Goal: Task Accomplishment & Management: Manage account settings

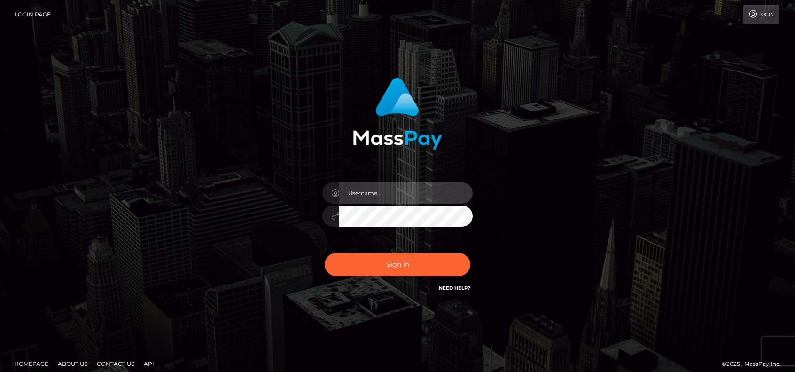
click at [422, 197] on input "text" at bounding box center [405, 192] width 133 height 21
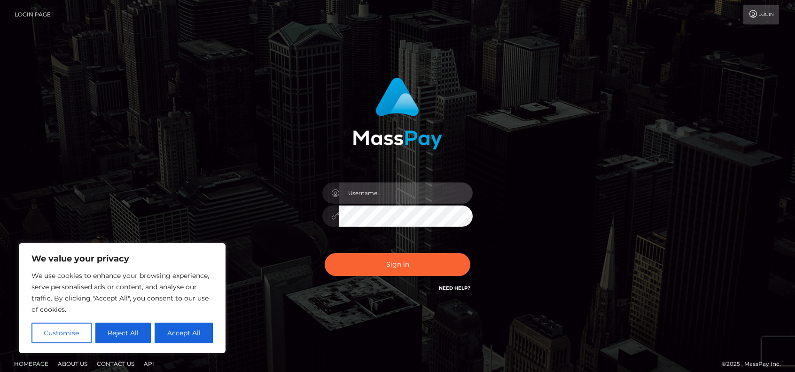
click at [355, 193] on input "text" at bounding box center [405, 192] width 133 height 21
type input "[EMAIL_ADDRESS][DOMAIN_NAME]"
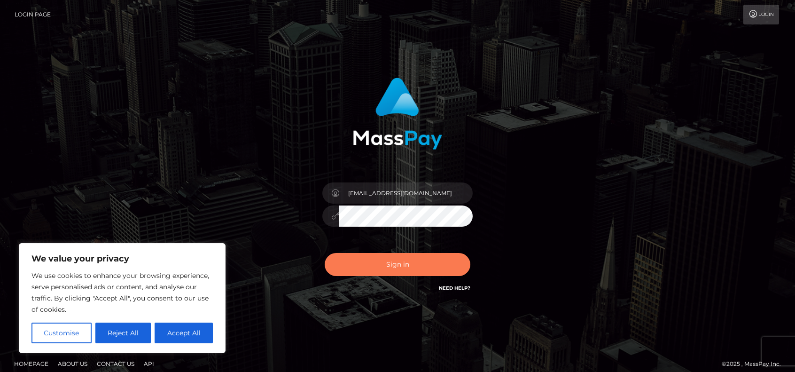
click at [402, 271] on button "Sign in" at bounding box center [398, 264] width 146 height 23
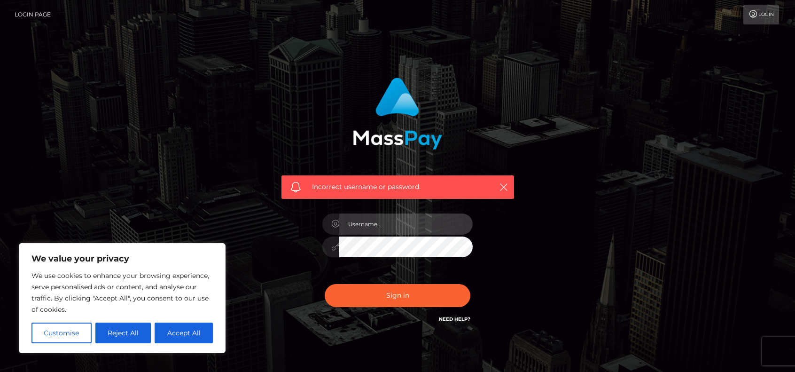
click at [364, 229] on input "text" at bounding box center [405, 223] width 133 height 21
type input "[EMAIL_ADDRESS][DOMAIN_NAME]"
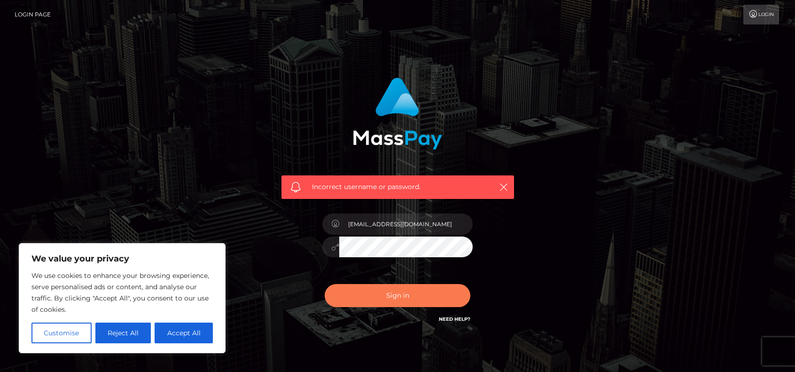
click at [401, 294] on button "Sign in" at bounding box center [398, 295] width 146 height 23
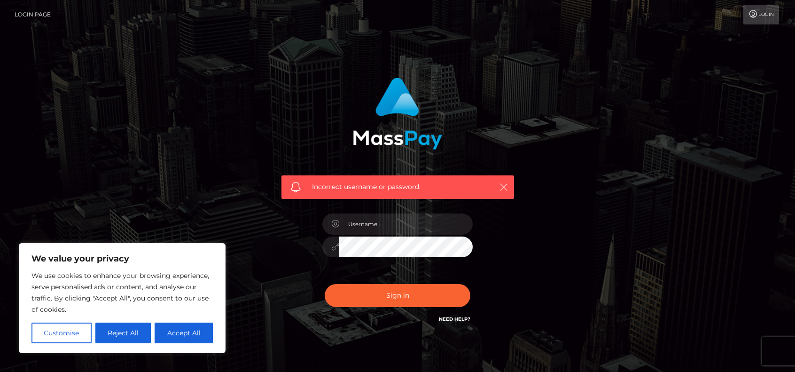
click at [503, 186] on icon "button" at bounding box center [503, 186] width 9 height 9
click at [400, 219] on input "text" at bounding box center [405, 223] width 133 height 21
click at [600, 161] on div "Incorrect username or password." at bounding box center [398, 205] width 536 height 270
click at [762, 18] on link "Login" at bounding box center [761, 15] width 36 height 20
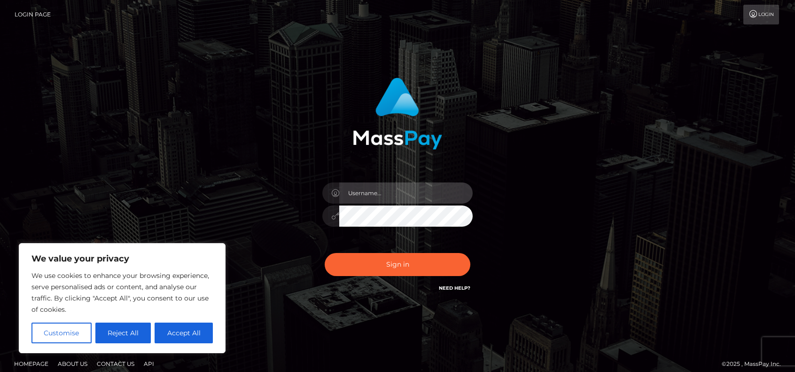
click at [382, 192] on input "text" at bounding box center [405, 192] width 133 height 21
type input "[EMAIL_ADDRESS][DOMAIN_NAME]"
click at [333, 219] on icon at bounding box center [335, 216] width 8 height 8
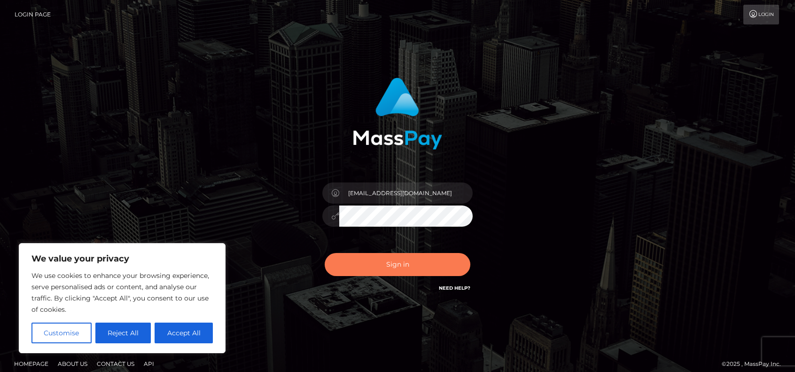
click at [372, 253] on button "Sign in" at bounding box center [398, 264] width 146 height 23
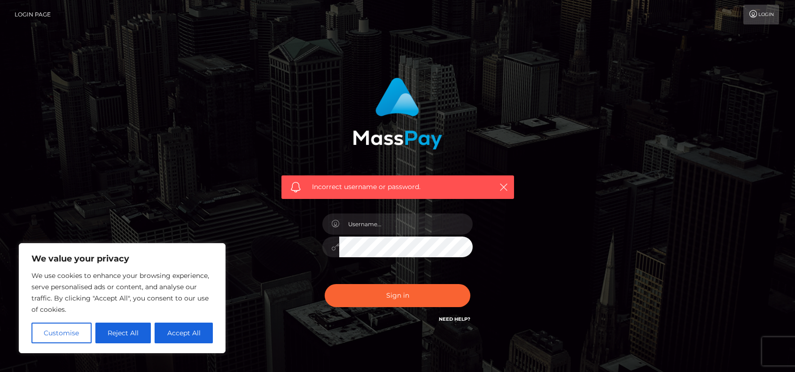
click at [398, 235] on div at bounding box center [397, 242] width 164 height 72
click at [409, 224] on input "text" at bounding box center [405, 223] width 133 height 21
type input "mail@deinwunderkind.de"
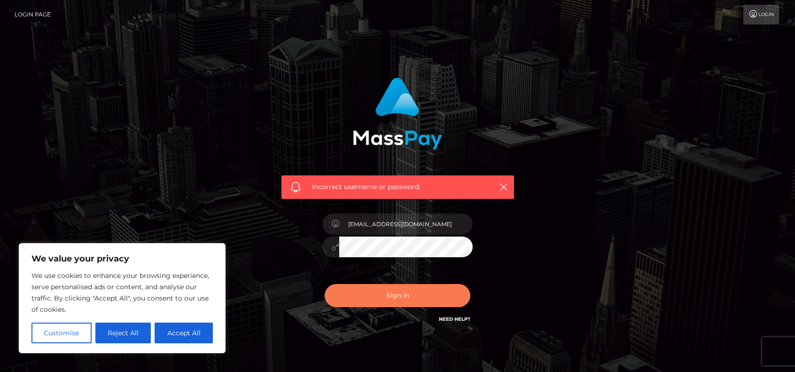
click at [352, 302] on button "Sign in" at bounding box center [398, 295] width 146 height 23
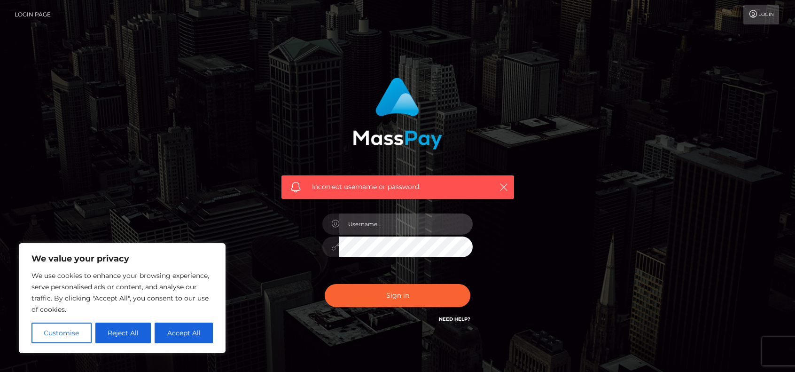
click at [408, 224] on input "text" at bounding box center [405, 223] width 133 height 21
click at [458, 317] on link "Need Help?" at bounding box center [454, 319] width 31 height 6
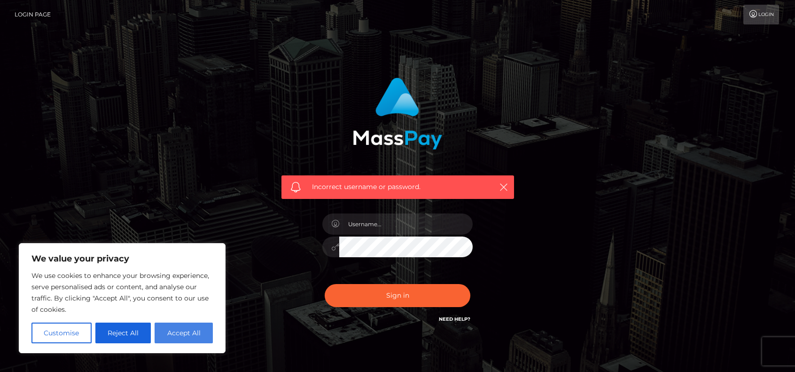
click at [173, 340] on button "Accept All" at bounding box center [184, 332] width 58 height 21
checkbox input "true"
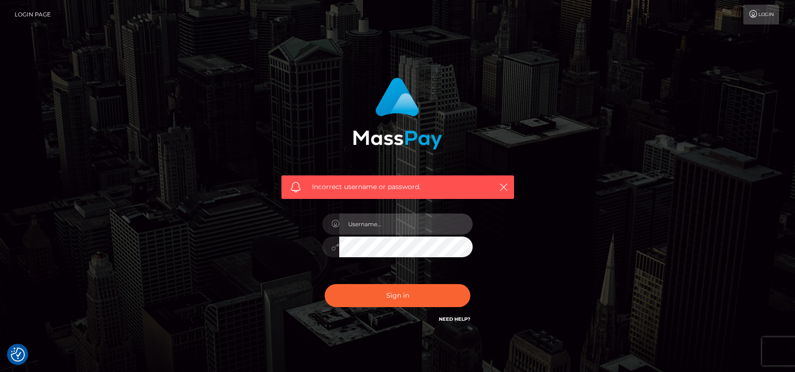
click at [423, 230] on input "text" at bounding box center [405, 223] width 133 height 21
type input "mail@deinwunderkind.de"
click at [427, 306] on div "Sign in Need Help?" at bounding box center [397, 299] width 164 height 42
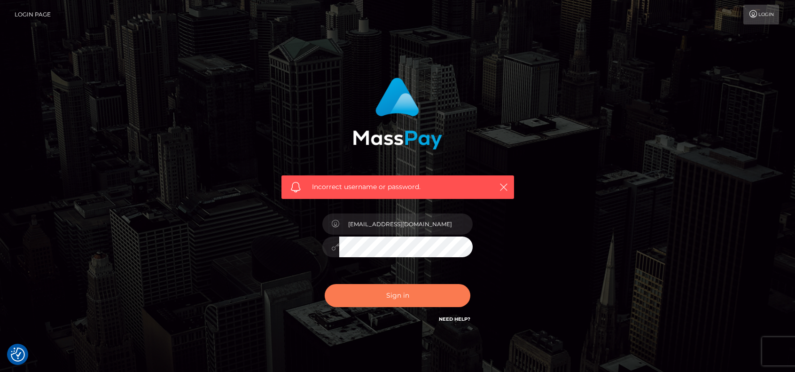
click at [438, 287] on button "Sign in" at bounding box center [398, 295] width 146 height 23
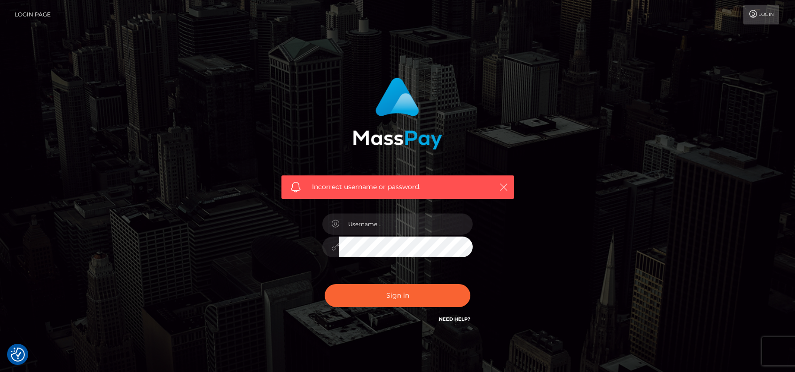
click at [505, 184] on icon "button" at bounding box center [503, 186] width 9 height 9
